Goal: Information Seeking & Learning: Learn about a topic

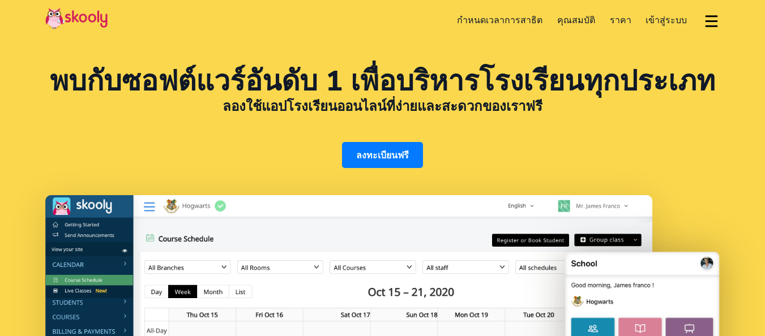
select select "th"
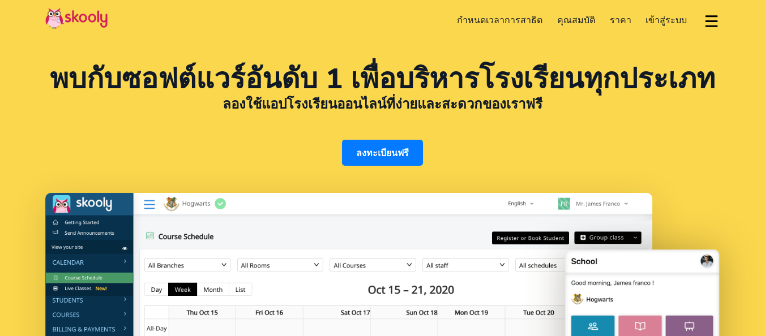
select select "66"
select select "[GEOGRAPHIC_DATA]"
select select "[GEOGRAPHIC_DATA]/[GEOGRAPHIC_DATA]"
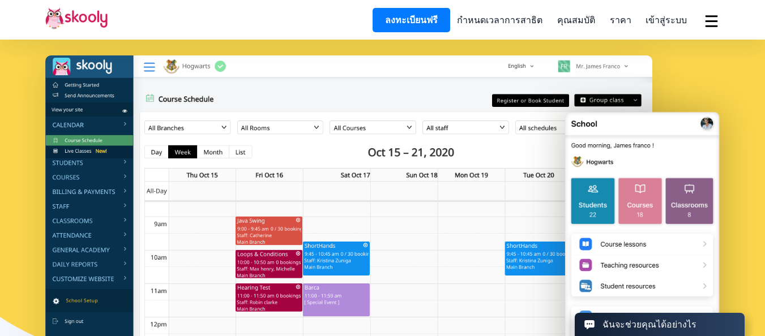
scroll to position [142, 0]
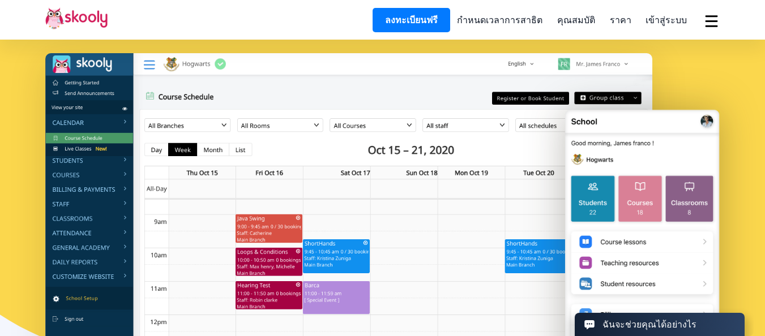
click at [622, 21] on span "ราคา" at bounding box center [621, 20] width 22 height 12
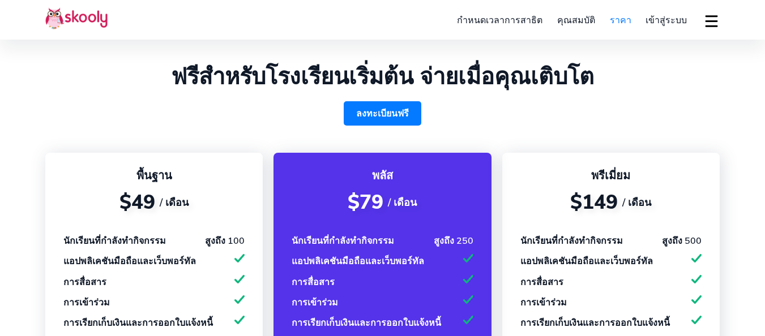
select select "th"
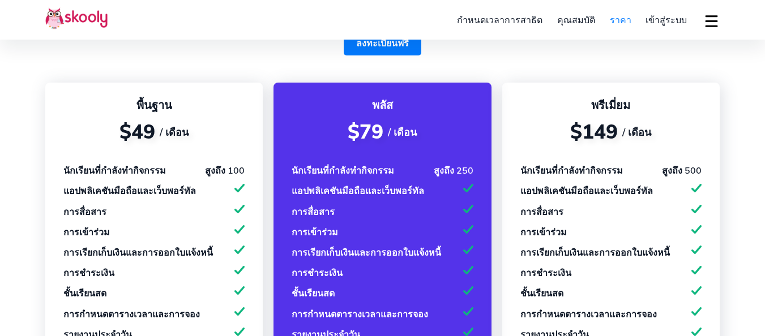
scroll to position [70, 0]
select select "66"
select select "[GEOGRAPHIC_DATA]"
select select "[GEOGRAPHIC_DATA]/[GEOGRAPHIC_DATA]"
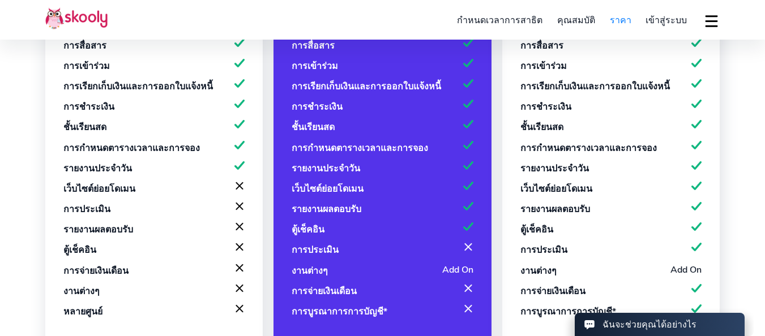
scroll to position [110, 0]
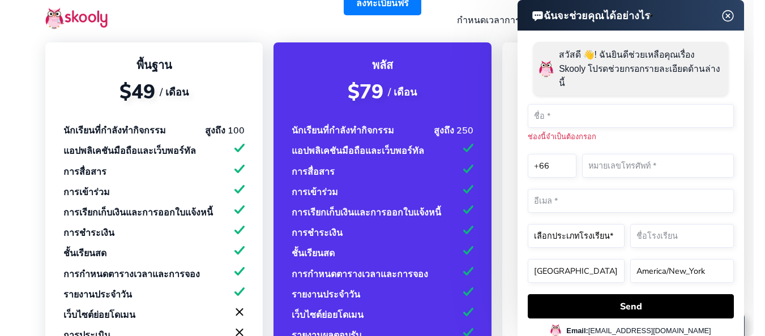
scroll to position [0, 0]
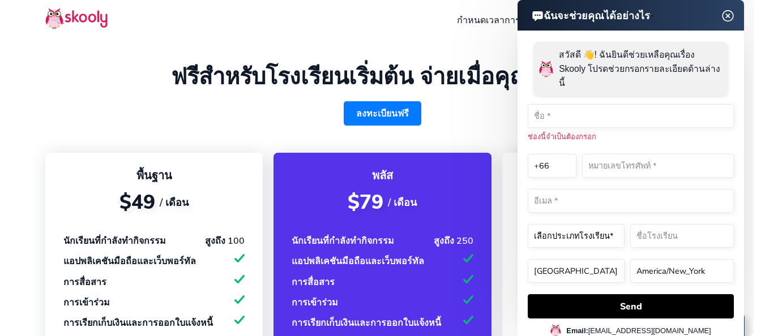
click at [80, 27] on img at bounding box center [76, 18] width 62 height 22
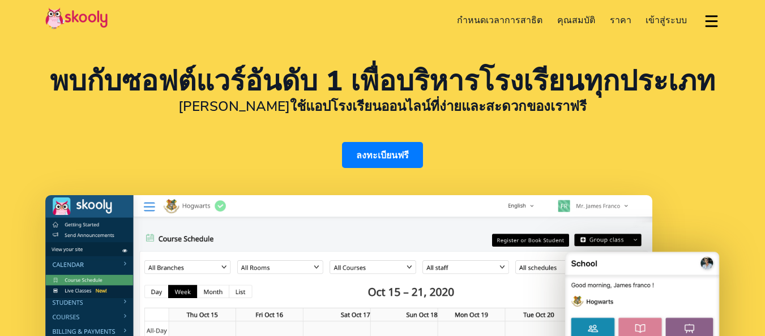
select select "th"
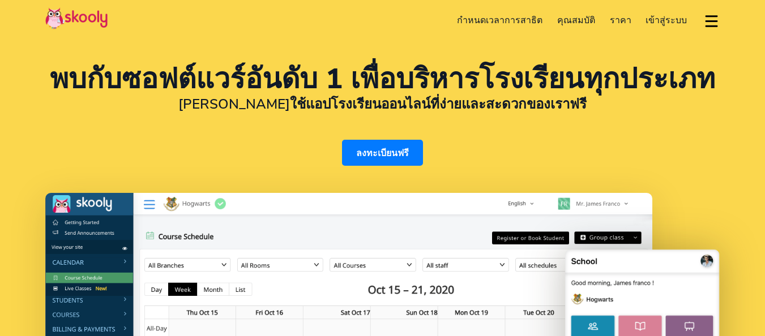
select select "66"
select select "[GEOGRAPHIC_DATA]"
select select "[GEOGRAPHIC_DATA]/[GEOGRAPHIC_DATA]"
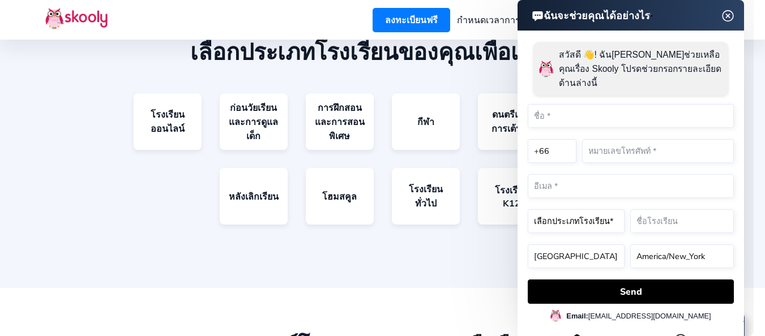
scroll to position [1773, 0]
